Goal: Check status: Check status

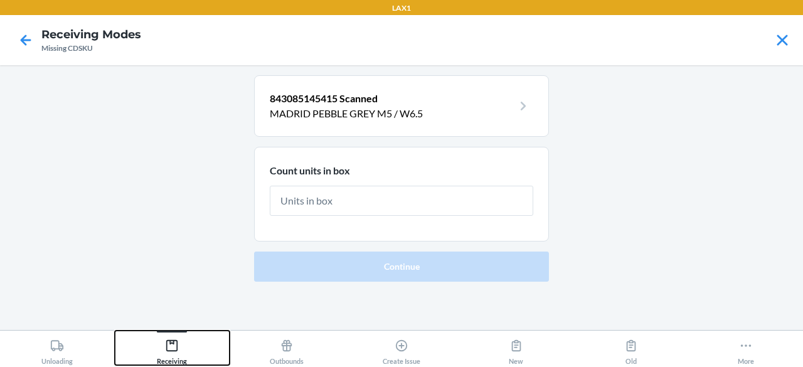
click at [184, 340] on div "Receiving" at bounding box center [172, 349] width 30 height 31
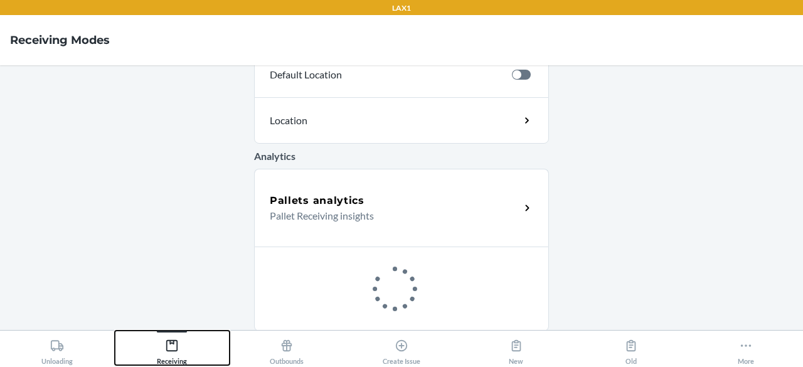
scroll to position [506, 0]
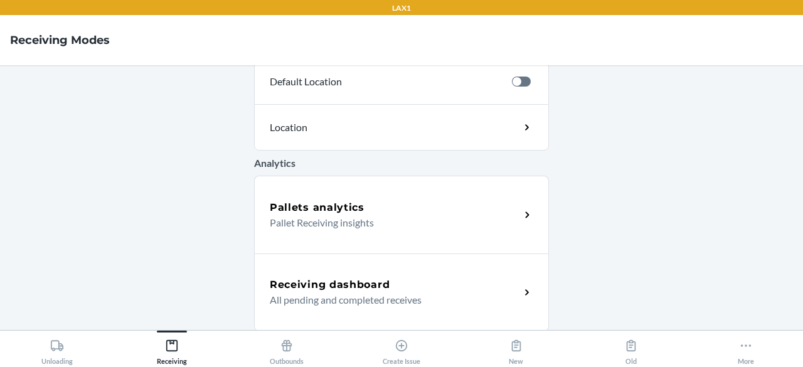
click at [337, 298] on p "All pending and completed receives" at bounding box center [390, 299] width 240 height 15
